Goal: Communication & Community: Connect with others

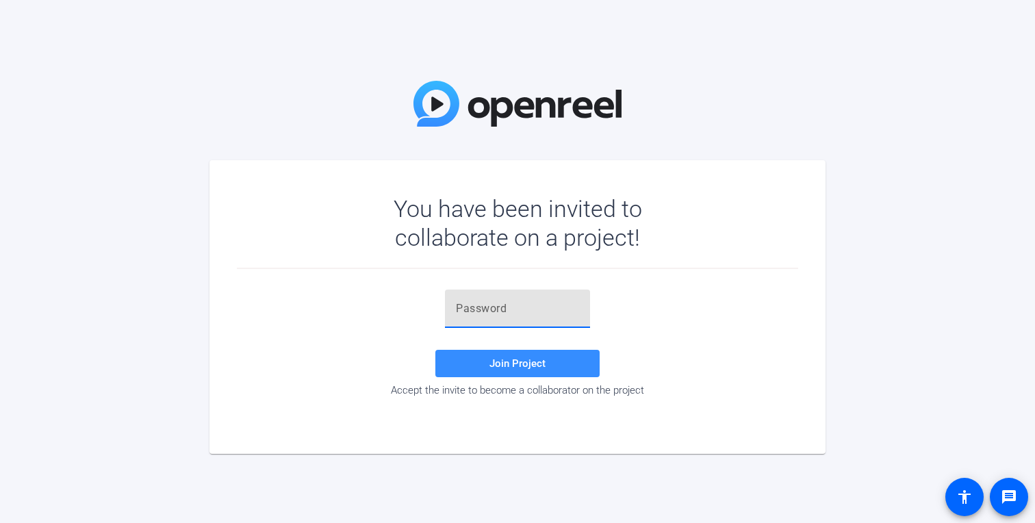
click at [540, 309] on input "text" at bounding box center [517, 308] width 123 height 16
paste input "=n6;)S"
type input "=n6;)S"
click at [517, 376] on span at bounding box center [517, 363] width 164 height 33
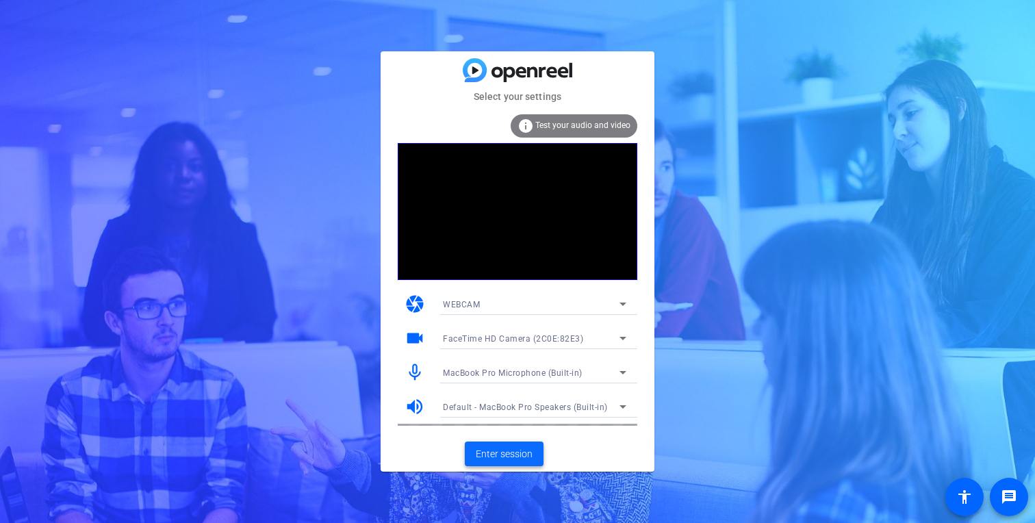
click at [526, 455] on span "Enter session" at bounding box center [504, 454] width 57 height 14
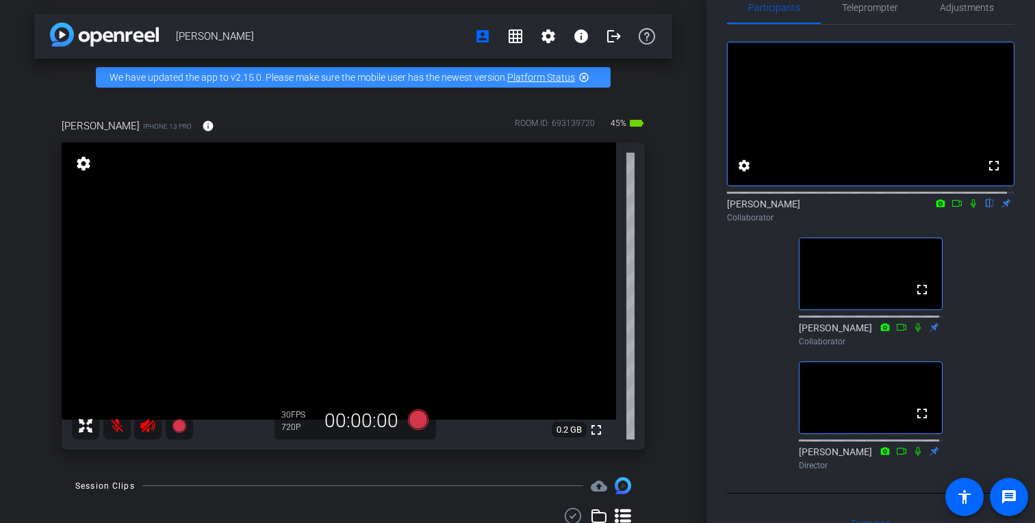
scroll to position [34, 0]
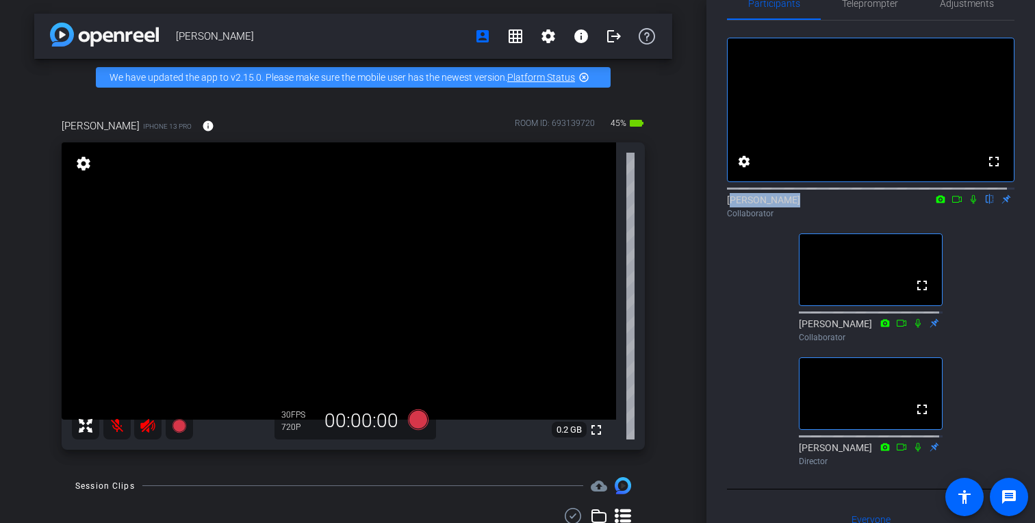
drag, startPoint x: 732, startPoint y: 210, endPoint x: 794, endPoint y: 213, distance: 62.3
click at [794, 213] on div "[PERSON_NAME] flip Collaborator" at bounding box center [870, 206] width 287 height 27
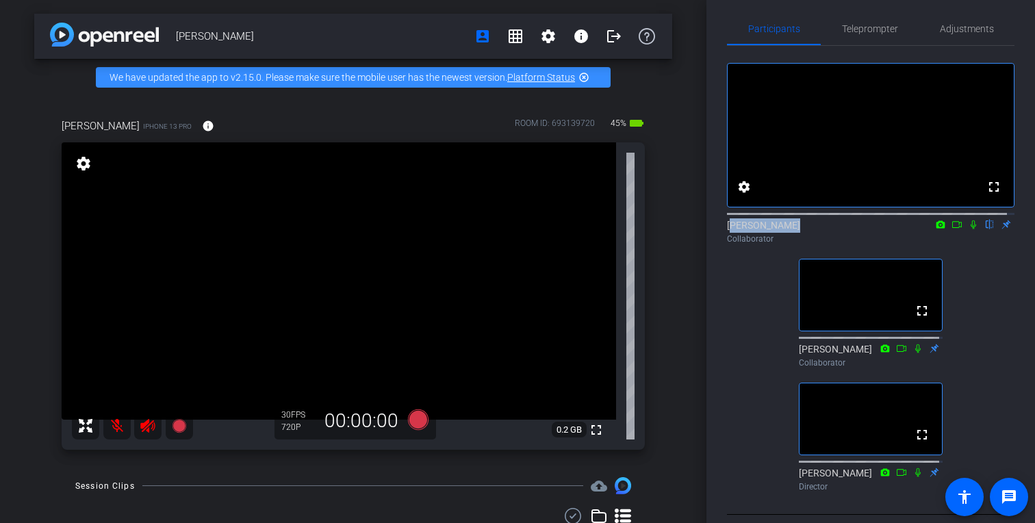
scroll to position [0, 0]
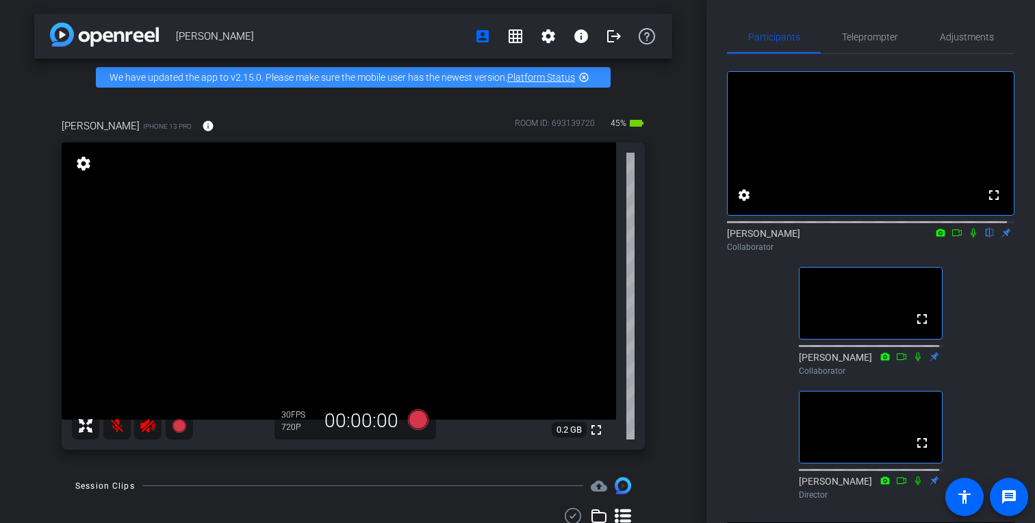
click at [624, 96] on div "[PERSON_NAME] account_box grid_on settings info logout We have updated the app …" at bounding box center [353, 261] width 706 height 523
drag, startPoint x: 58, startPoint y: 134, endPoint x: 112, endPoint y: 136, distance: 54.1
click at [112, 136] on div "[PERSON_NAME] iPhone 13 Pro info ROOM ID: 693139720 45% battery_std fullscreen …" at bounding box center [353, 280] width 638 height 368
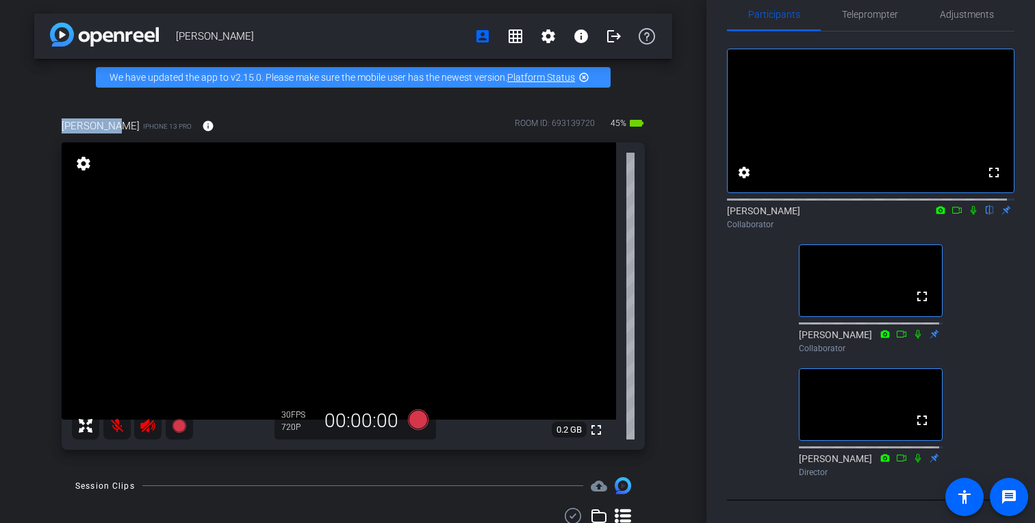
scroll to position [25, 0]
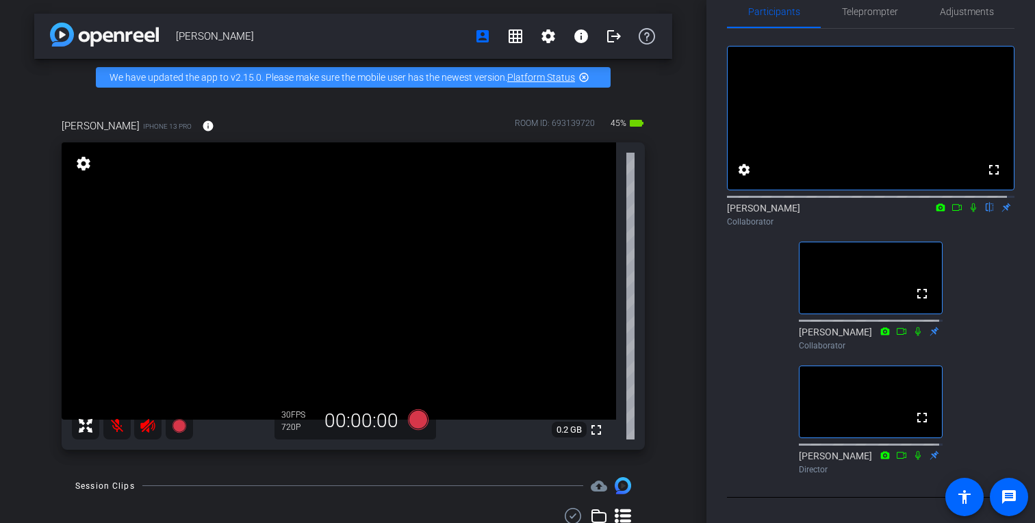
click at [693, 131] on div "[PERSON_NAME] account_box grid_on settings info logout We have updated the app …" at bounding box center [353, 261] width 706 height 523
